Goal: Navigation & Orientation: Find specific page/section

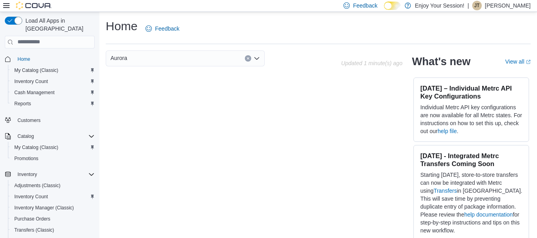
click at [500, 7] on p "[PERSON_NAME]" at bounding box center [508, 6] width 46 height 10
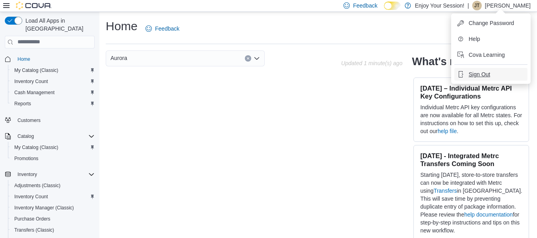
click at [477, 76] on span "Sign Out" at bounding box center [478, 74] width 21 height 8
